Goal: Navigation & Orientation: Understand site structure

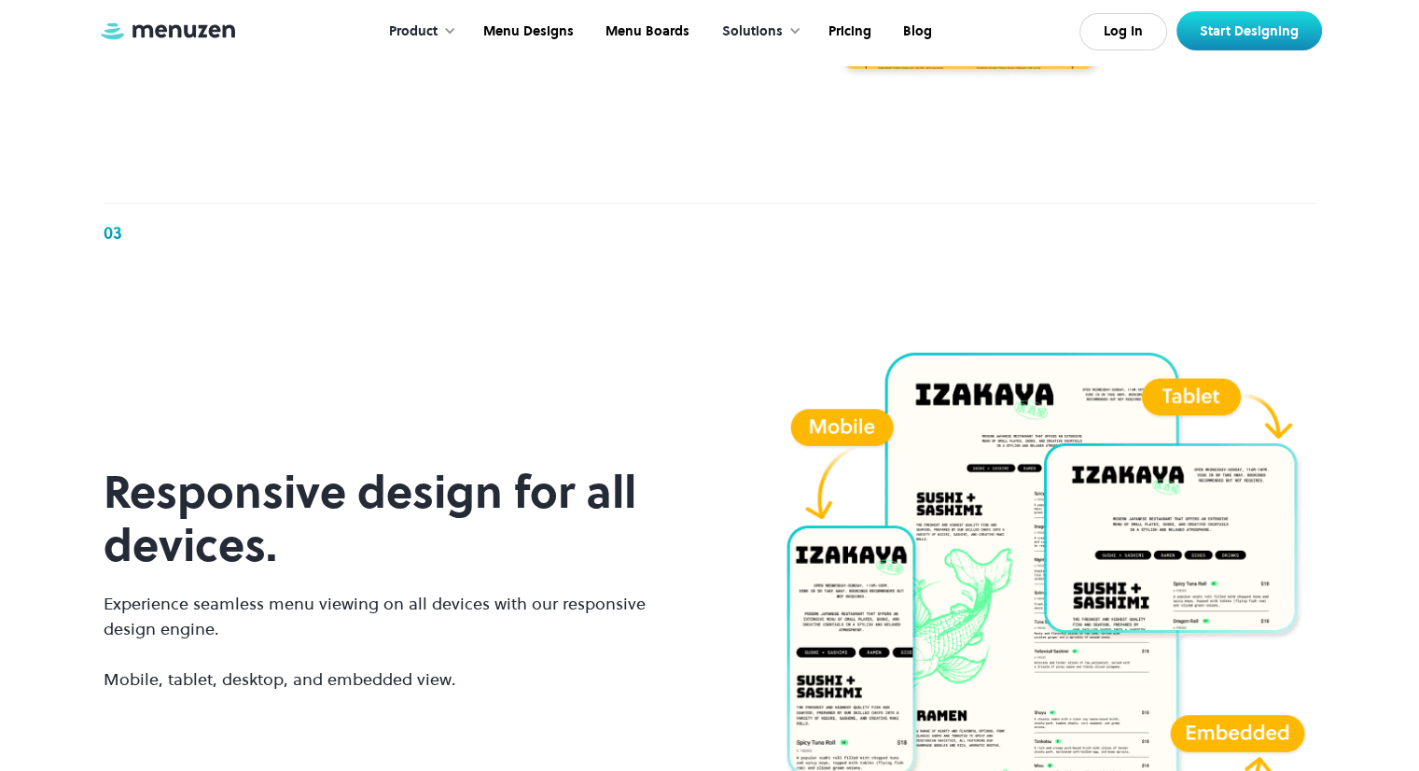
scroll to position [2633, 0]
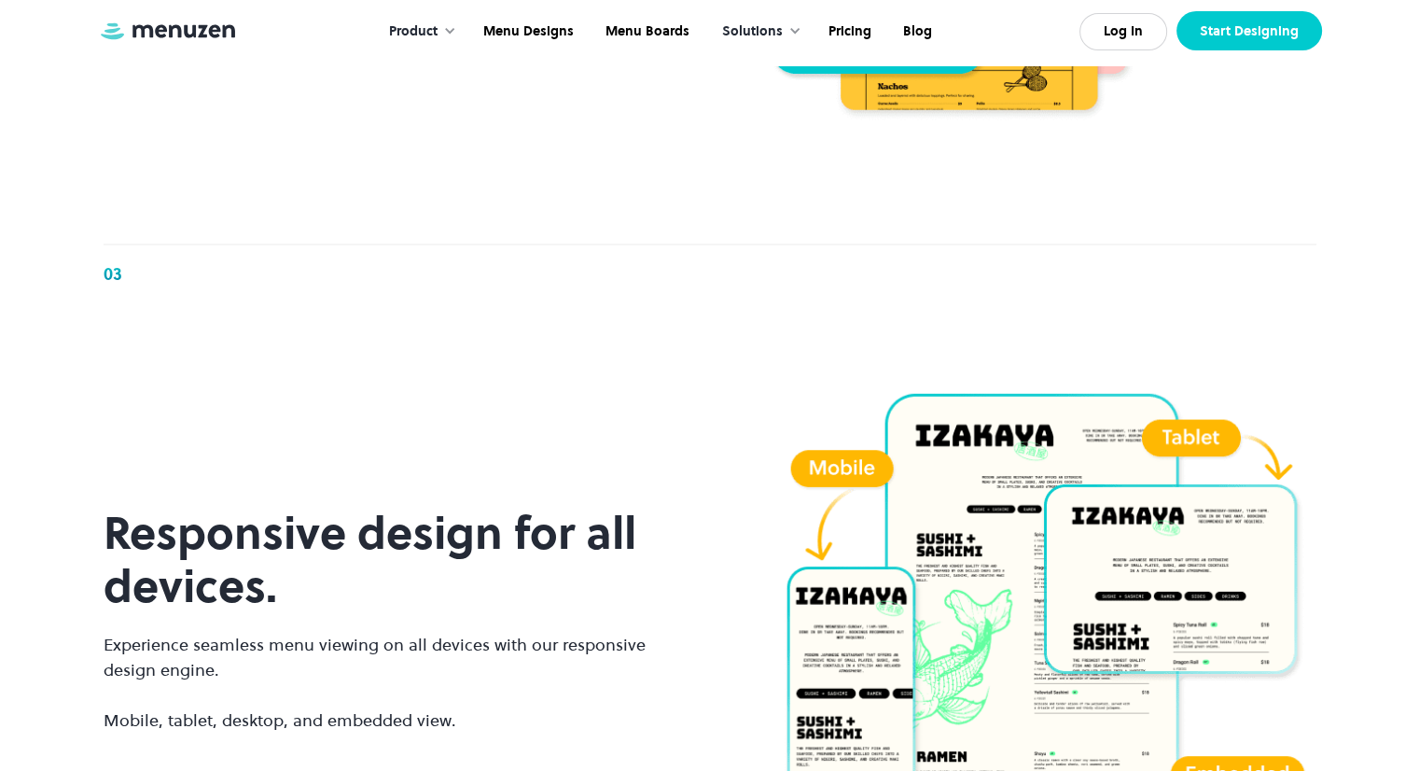
click at [1234, 26] on link "Start Designing" at bounding box center [1250, 30] width 146 height 39
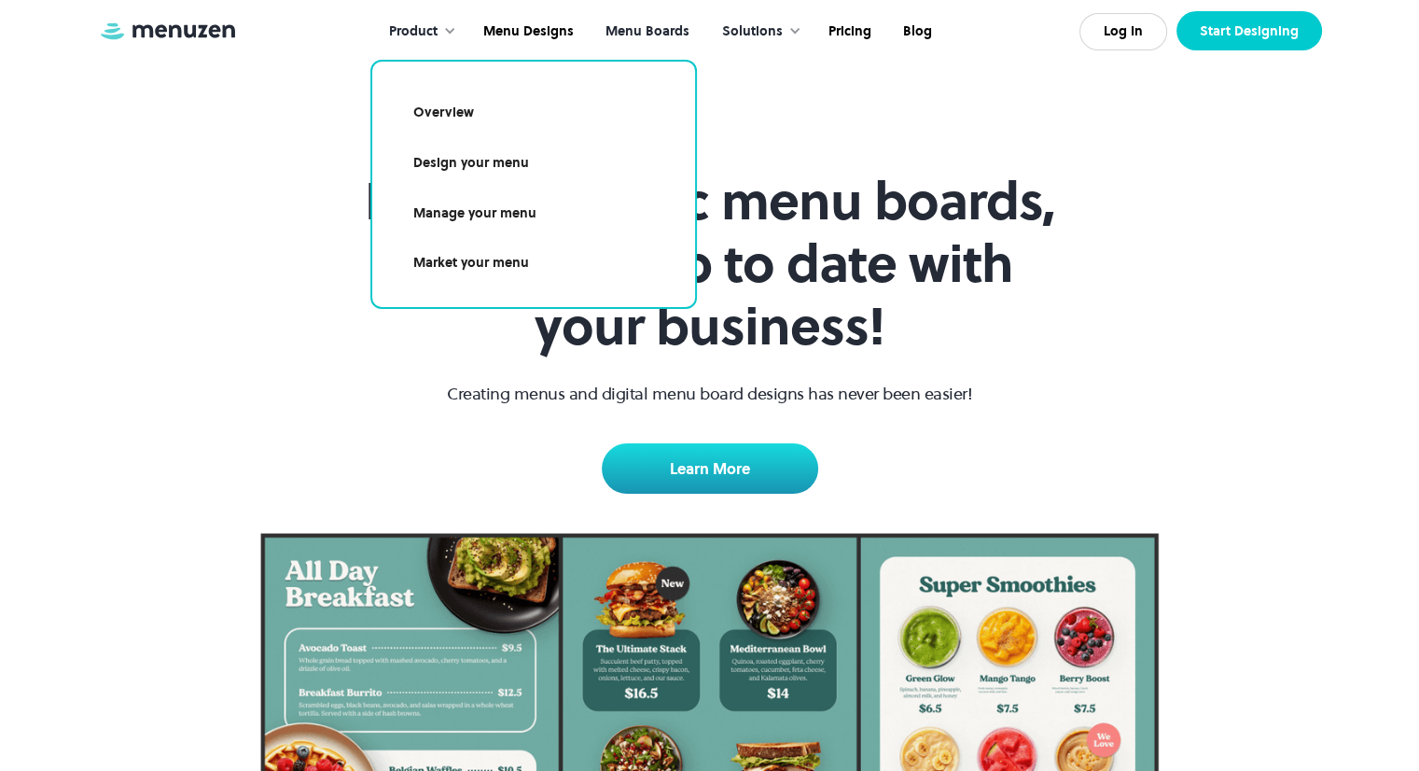
click at [1250, 42] on link "Start Designing" at bounding box center [1250, 30] width 146 height 39
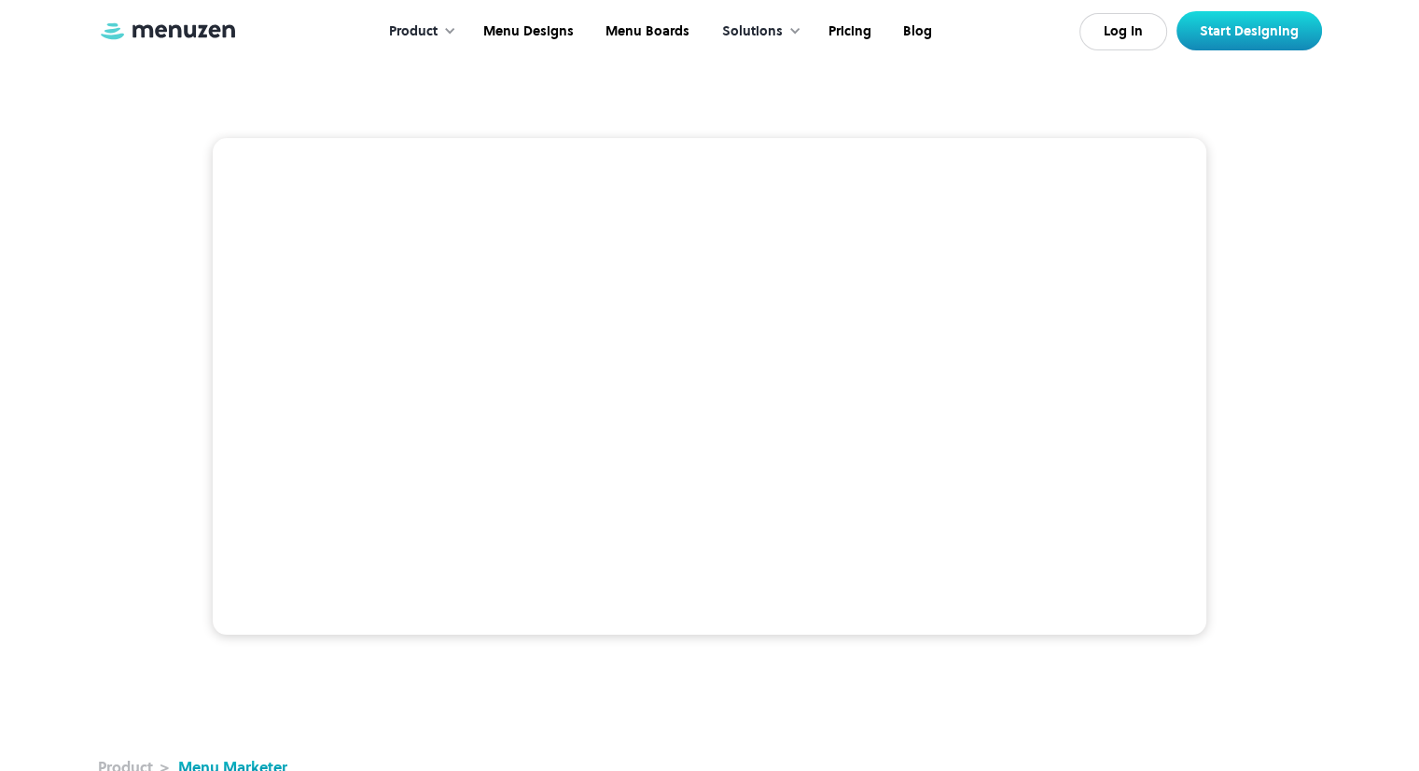
scroll to position [44, 0]
click at [791, 31] on div at bounding box center [794, 30] width 13 height 13
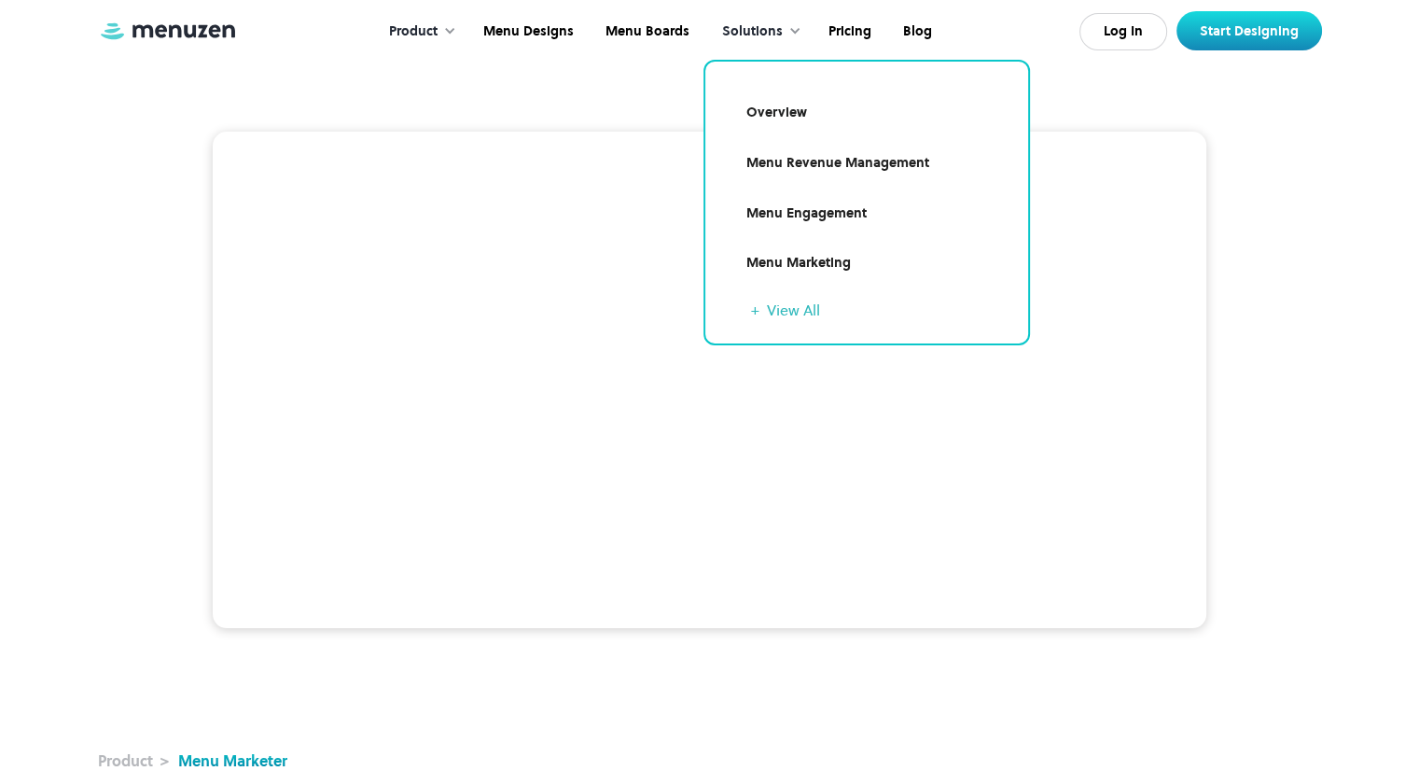
click at [773, 107] on link "Overview" at bounding box center [867, 112] width 278 height 43
click at [798, 302] on link "+ View All" at bounding box center [878, 310] width 255 height 22
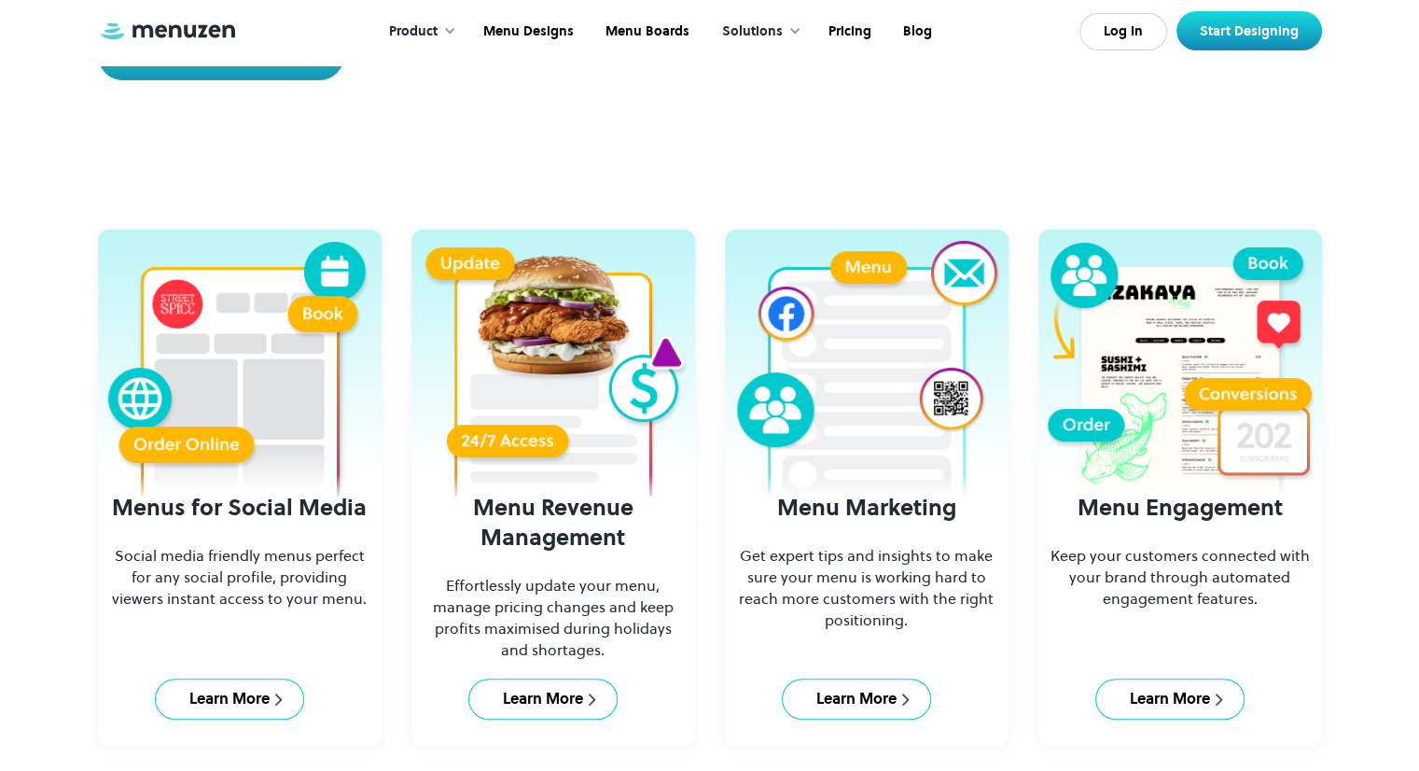
scroll to position [508, 0]
